Goal: Check status: Check status

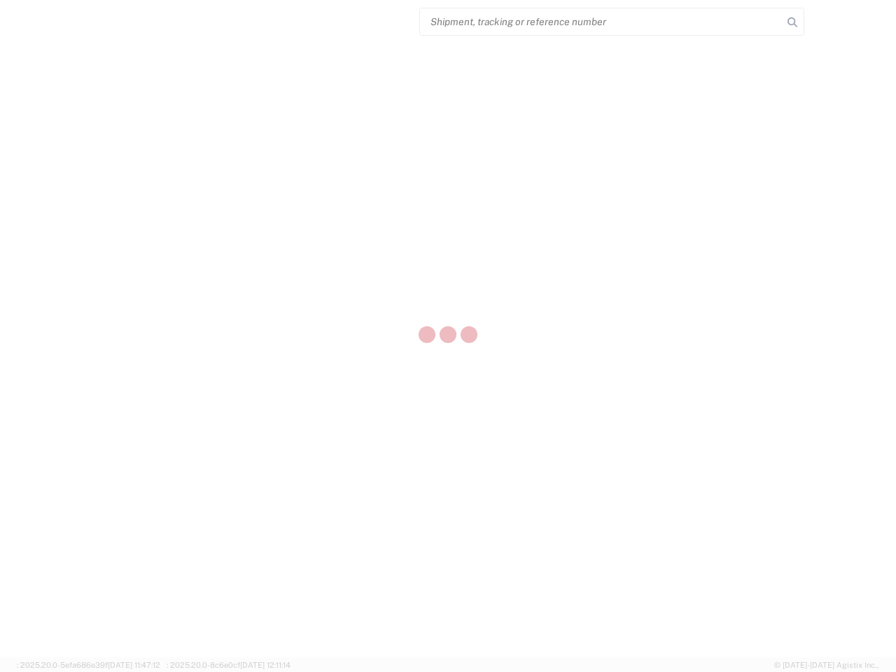
select select "US"
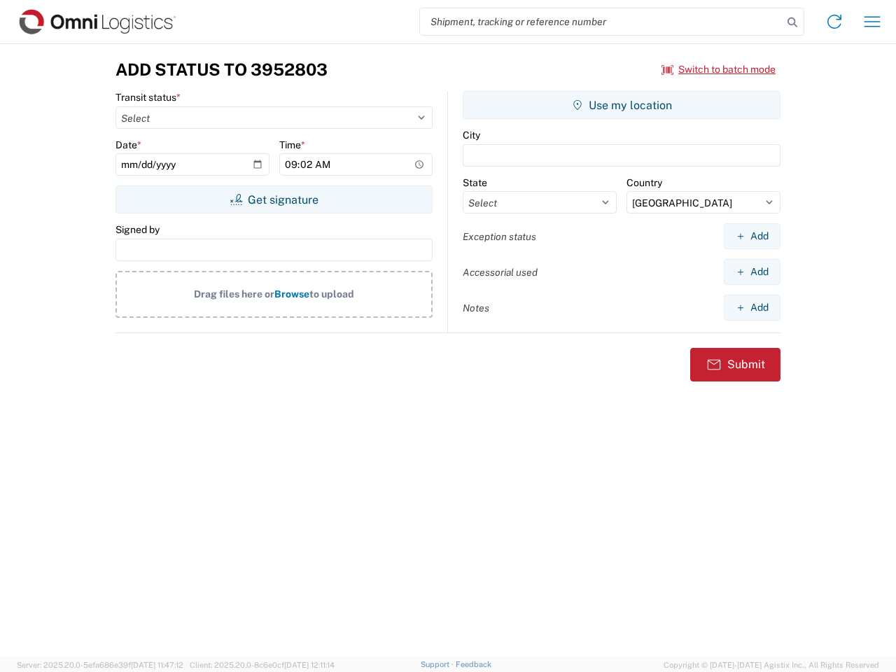
click at [601, 22] on input "search" at bounding box center [601, 21] width 362 height 27
click at [792, 22] on icon at bounding box center [792, 23] width 20 height 20
click at [834, 22] on icon at bounding box center [834, 21] width 22 height 22
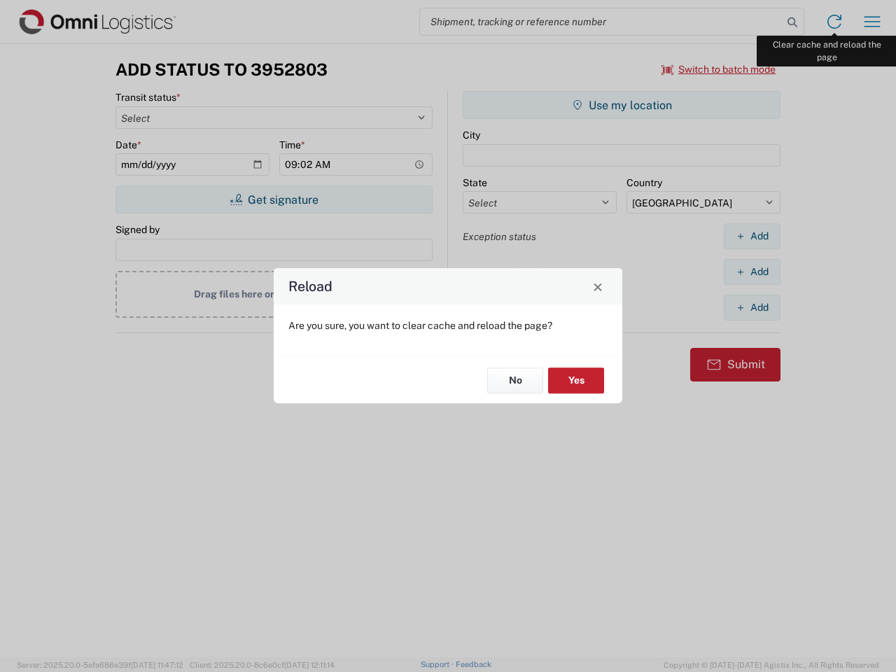
click at [872, 22] on div "Reload Are you sure, you want to clear cache and reload the page? No Yes" at bounding box center [448, 336] width 896 height 672
click at [719, 69] on div "Reload Are you sure, you want to clear cache and reload the page? No Yes" at bounding box center [448, 336] width 896 height 672
click at [274, 199] on div "Reload Are you sure, you want to clear cache and reload the page? No Yes" at bounding box center [448, 336] width 896 height 672
click at [621, 105] on div "Reload Are you sure, you want to clear cache and reload the page? No Yes" at bounding box center [448, 336] width 896 height 672
click at [751, 236] on div "Reload Are you sure, you want to clear cache and reload the page? No Yes" at bounding box center [448, 336] width 896 height 672
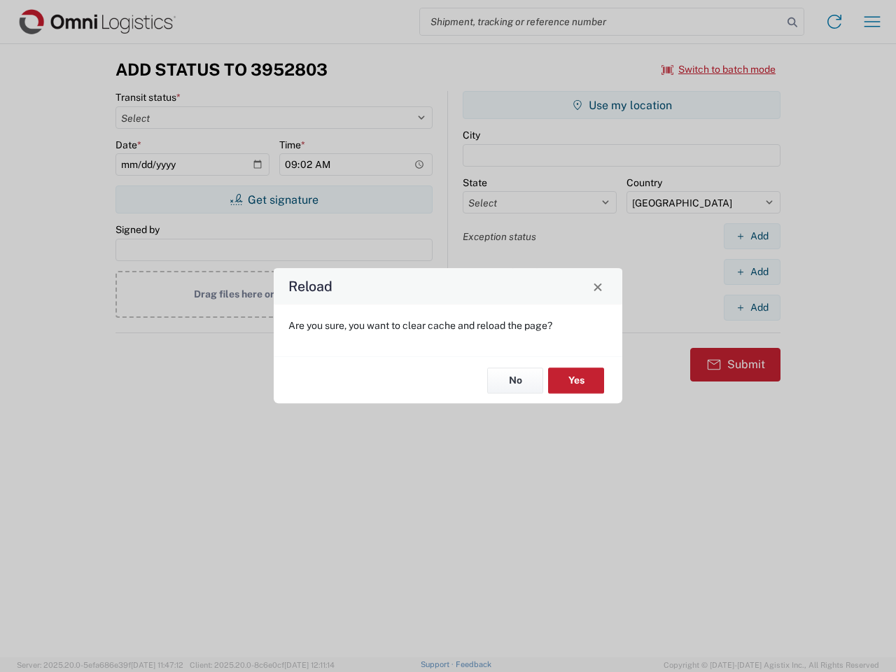
click at [751, 271] on div "Reload Are you sure, you want to clear cache and reload the page? No Yes" at bounding box center [448, 336] width 896 height 672
click at [751, 307] on div "Reload Are you sure, you want to clear cache and reload the page? No Yes" at bounding box center [448, 336] width 896 height 672
